Goal: Task Accomplishment & Management: Complete application form

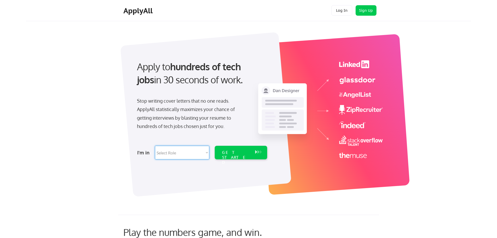
click at [166, 156] on select "Select Role Software Engineering Product Management Customer Success Sales UI/U…" at bounding box center [182, 153] width 54 height 14
select select ""marketing___comms""
click at [155, 146] on select "Select Role Software Engineering Product Management Customer Success Sales UI/U…" at bounding box center [182, 153] width 54 height 14
select select ""marketing___comms""
click at [240, 152] on div "GET STARTED" at bounding box center [236, 157] width 28 height 15
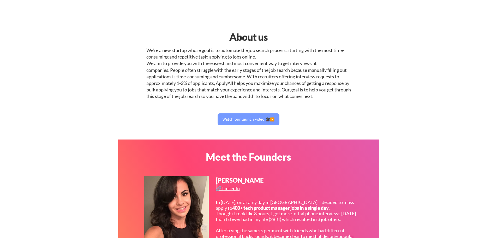
select select ""marketing___comms""
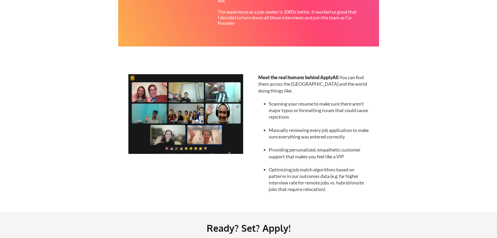
scroll to position [444, 0]
